Goal: Check status: Check status

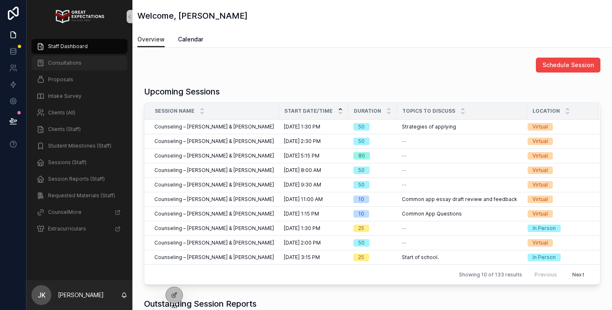
click at [76, 62] on span "Consultations" at bounding box center [65, 63] width 34 height 7
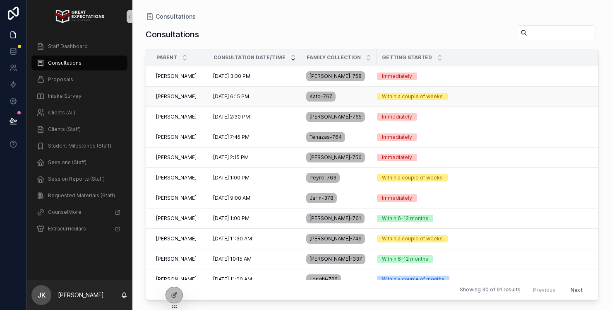
click at [270, 97] on div "[DATE] 6:15 PM [DATE] 6:15 PM" at bounding box center [254, 96] width 83 height 7
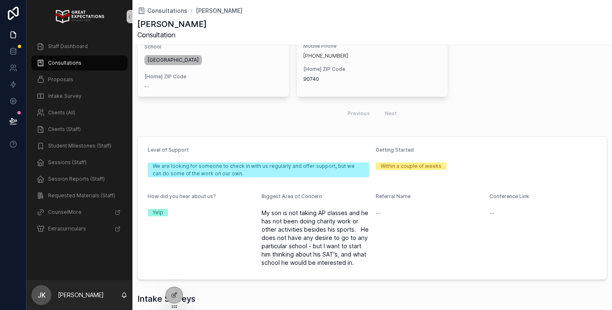
scroll to position [210, 0]
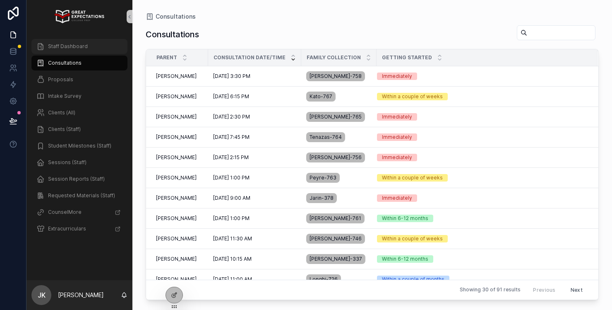
click at [70, 42] on div "Staff Dashboard" at bounding box center [79, 46] width 86 height 13
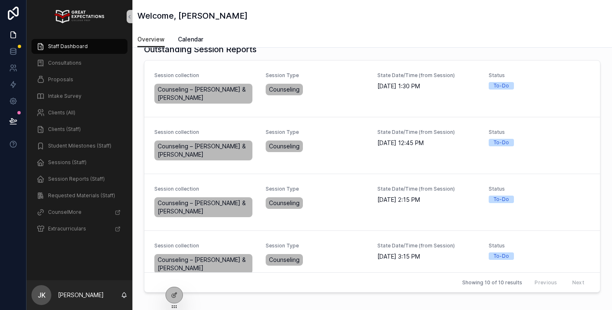
scroll to position [257, 0]
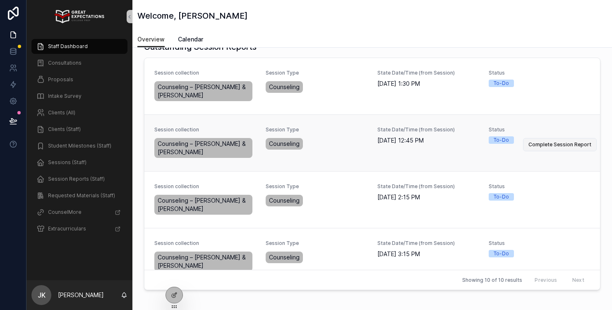
click at [537, 146] on span "Complete Session Report" at bounding box center [560, 144] width 63 height 7
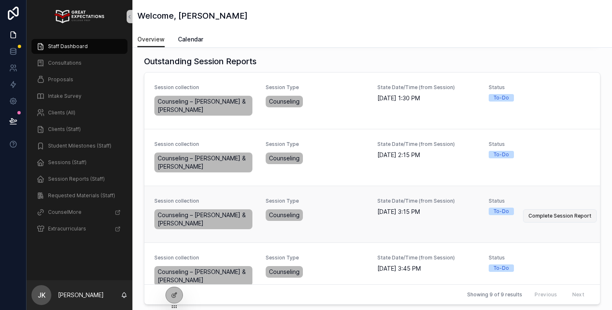
click at [560, 217] on span "Complete Session Report" at bounding box center [560, 215] width 63 height 7
click at [79, 113] on div "Clients (All)" at bounding box center [79, 112] width 86 height 13
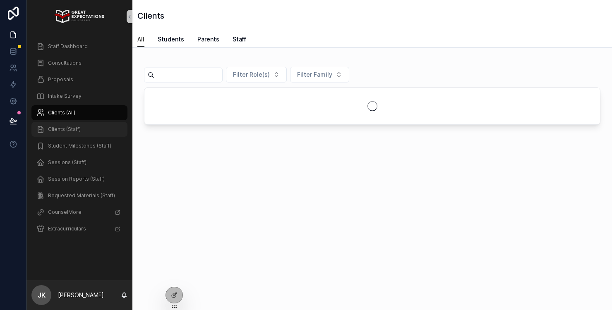
click at [82, 126] on div "Clients (Staff)" at bounding box center [79, 129] width 86 height 13
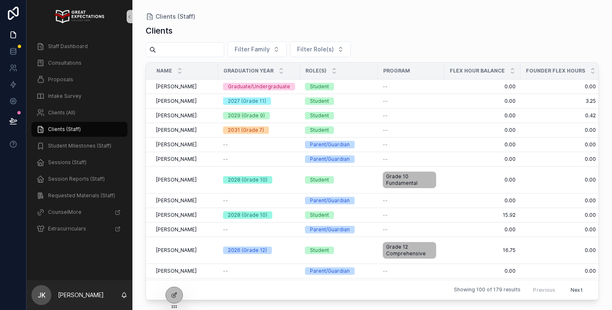
click at [189, 45] on input "scrollable content" at bounding box center [190, 50] width 68 height 12
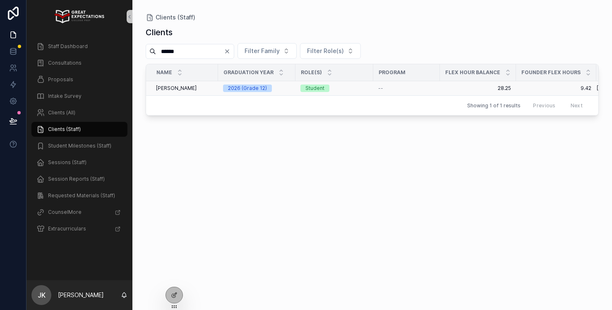
type input "******"
click at [185, 91] on span "[PERSON_NAME]" at bounding box center [176, 88] width 41 height 7
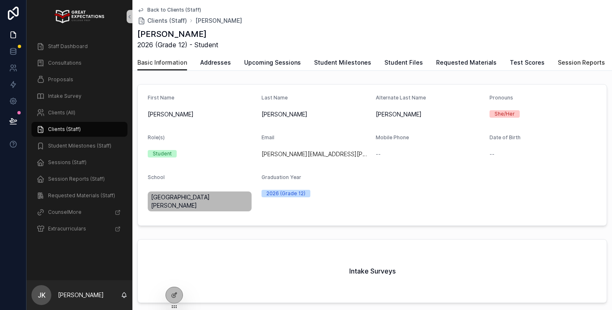
click at [566, 59] on span "Session Reports" at bounding box center [581, 62] width 47 height 8
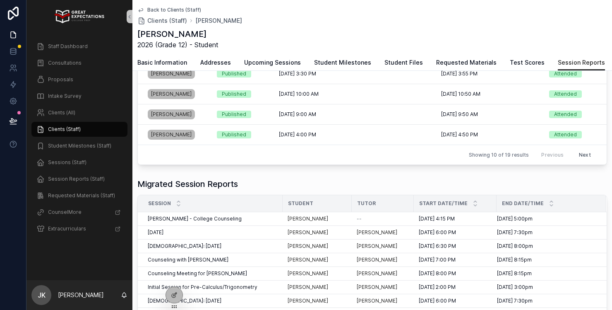
scroll to position [176, 0]
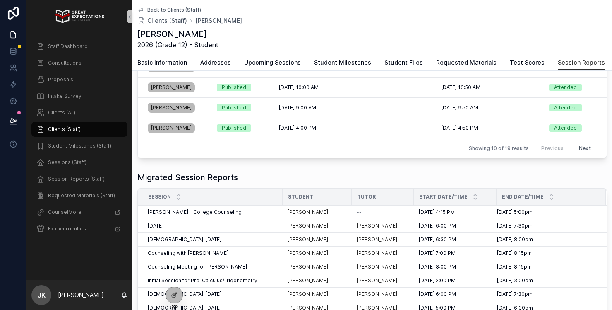
click at [551, 151] on div "Previous Next" at bounding box center [566, 148] width 61 height 13
click at [585, 147] on button "Next" at bounding box center [585, 148] width 24 height 13
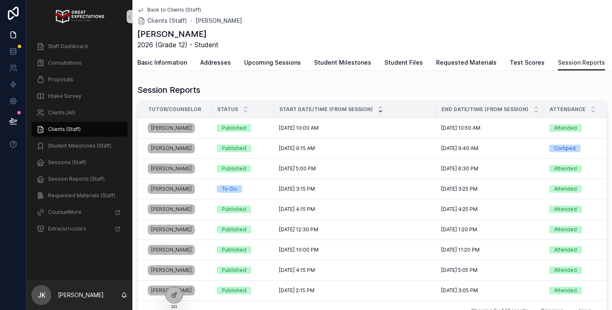
click at [378, 113] on icon "scrollable content" at bounding box center [380, 110] width 5 height 5
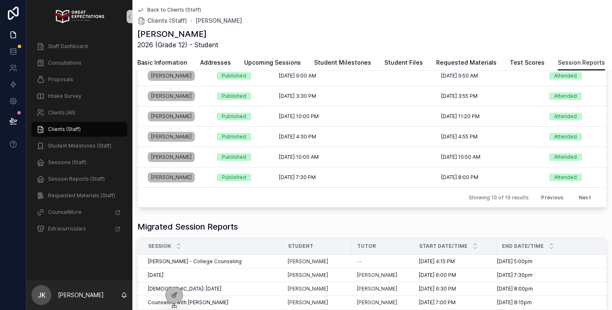
click at [556, 196] on button "Previous" at bounding box center [553, 197] width 34 height 13
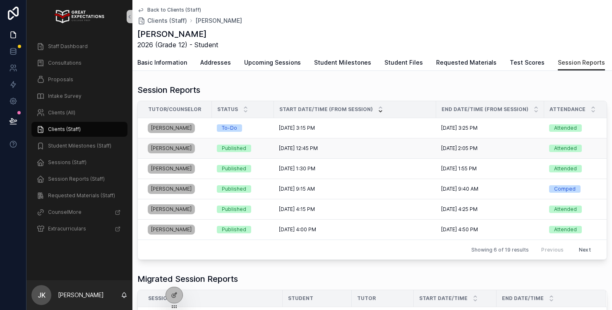
click at [343, 149] on div "[DATE] 12:45 PM [DATE] 12:45 PM" at bounding box center [355, 148] width 152 height 7
click at [71, 46] on span "Staff Dashboard" at bounding box center [68, 46] width 40 height 7
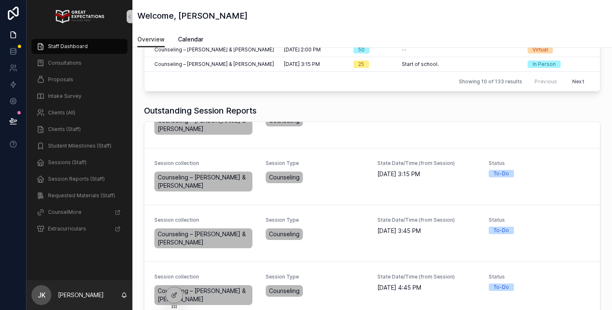
scroll to position [93, 0]
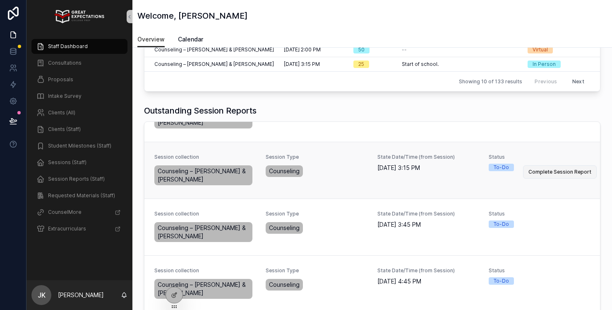
click at [546, 169] on span "Complete Session Report" at bounding box center [560, 172] width 63 height 7
click at [551, 227] on span "Complete Session Report" at bounding box center [560, 228] width 63 height 7
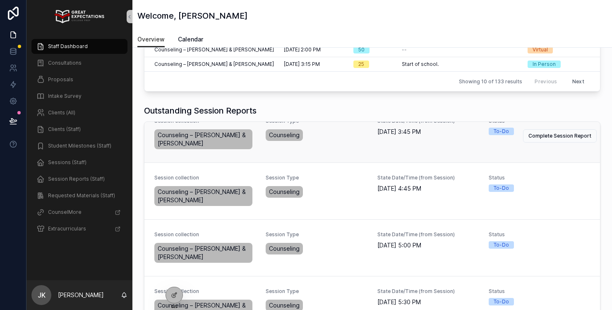
scroll to position [192, 0]
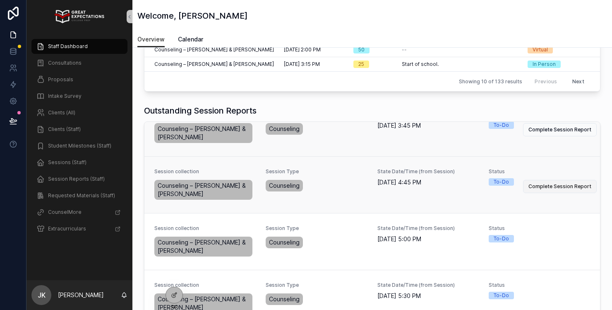
click at [546, 187] on span "Complete Session Report" at bounding box center [560, 186] width 63 height 7
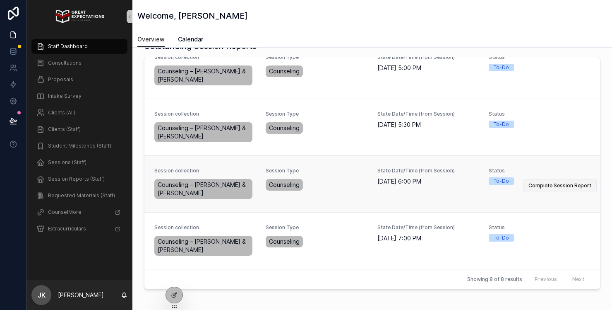
scroll to position [258, 0]
click at [550, 185] on span "Complete Session Report" at bounding box center [560, 185] width 63 height 7
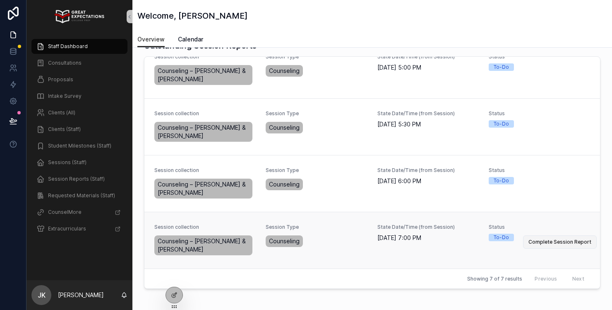
click at [565, 236] on button "Complete Session Report" at bounding box center [560, 241] width 74 height 13
click at [569, 131] on span "Complete Session Report" at bounding box center [560, 128] width 63 height 7
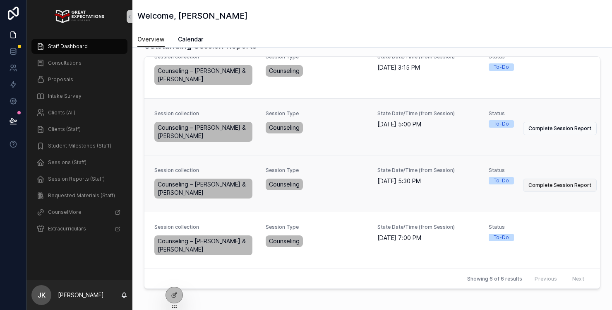
click at [549, 182] on span "Complete Session Report" at bounding box center [560, 185] width 63 height 7
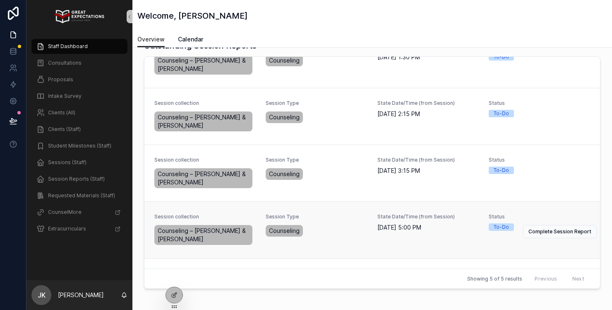
scroll to position [0, 0]
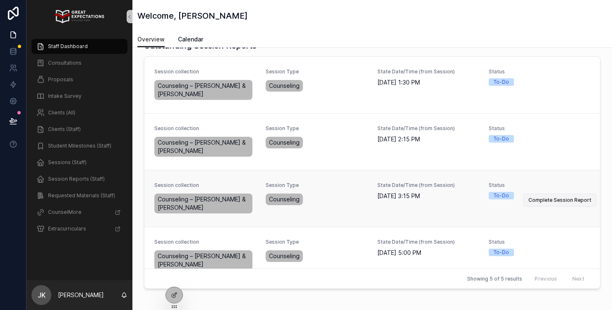
click at [546, 200] on span "Complete Session Report" at bounding box center [560, 200] width 63 height 7
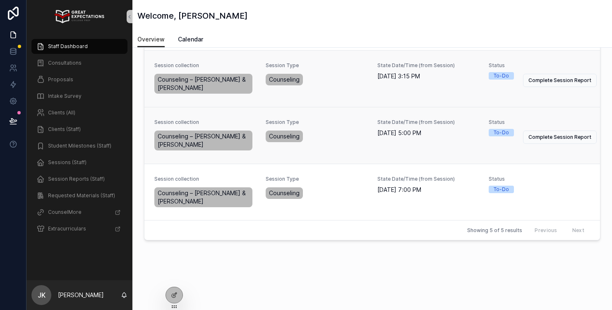
scroll to position [72, 0]
